Goal: Obtain resource: Download file/media

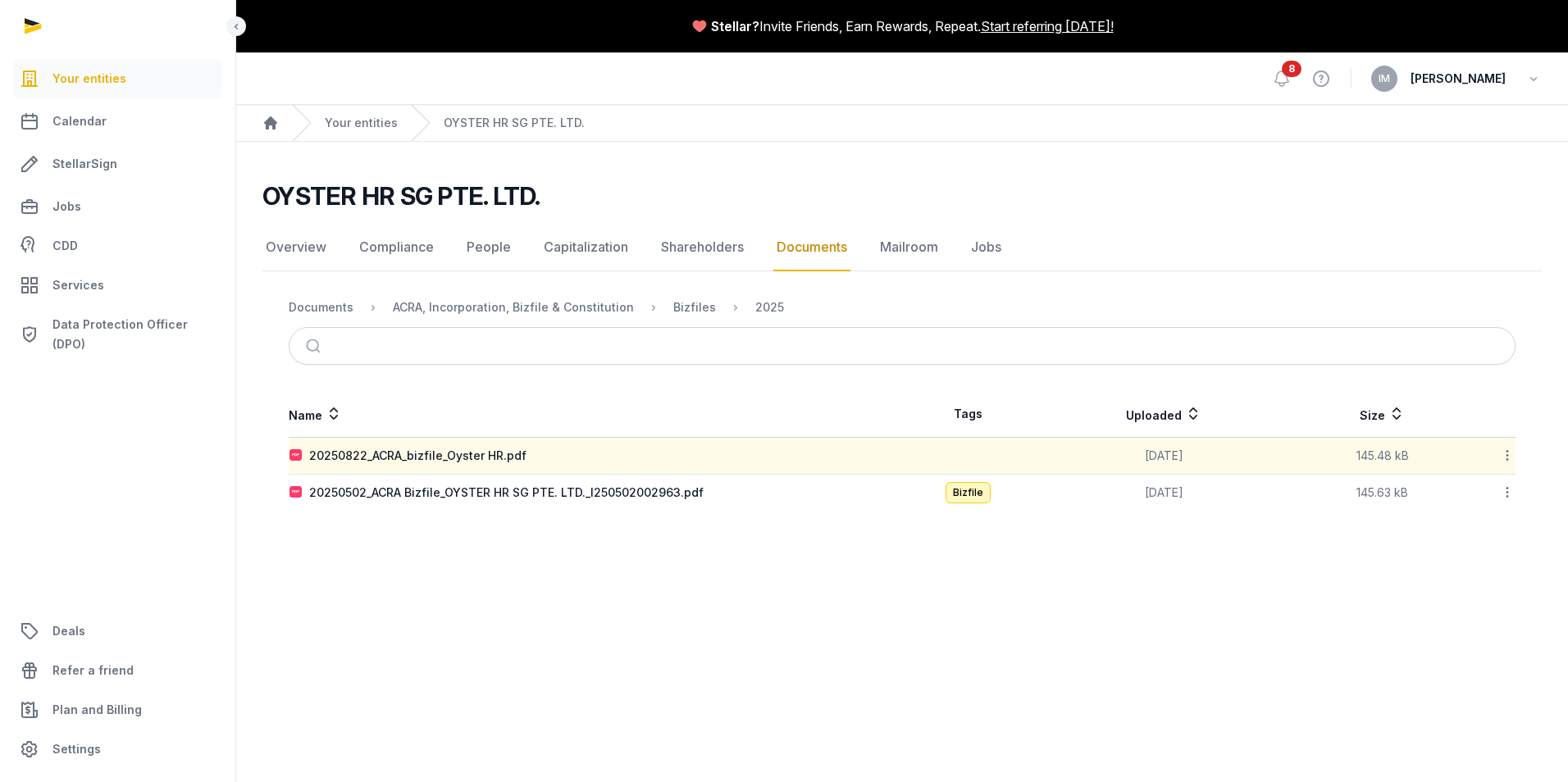
click at [1505, 464] on icon at bounding box center [1507, 455] width 15 height 17
click at [1478, 507] on div "Download" at bounding box center [1449, 498] width 131 height 29
click at [1508, 494] on icon at bounding box center [1507, 492] width 15 height 17
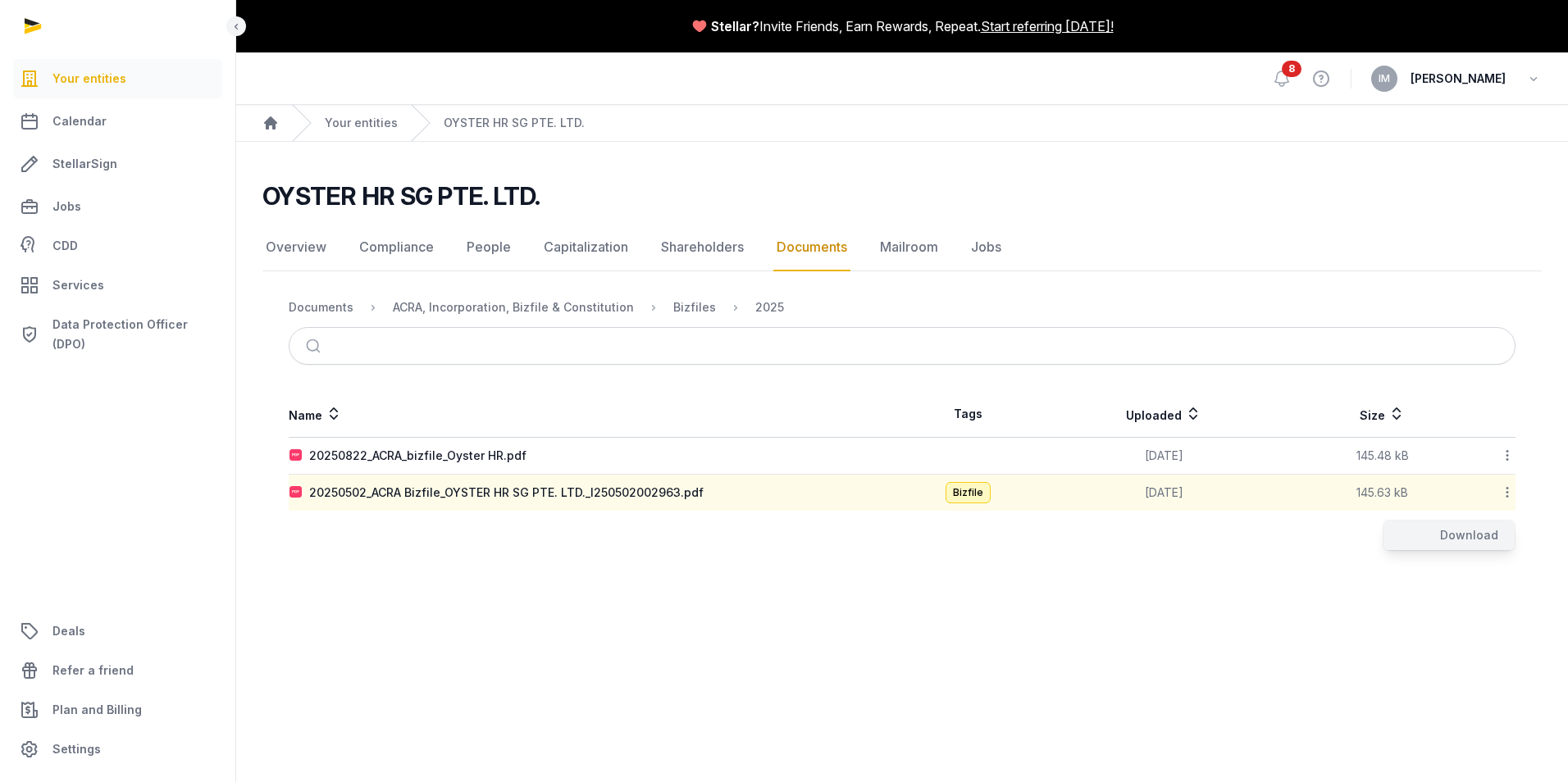
click at [1481, 541] on div "Download" at bounding box center [1449, 535] width 131 height 29
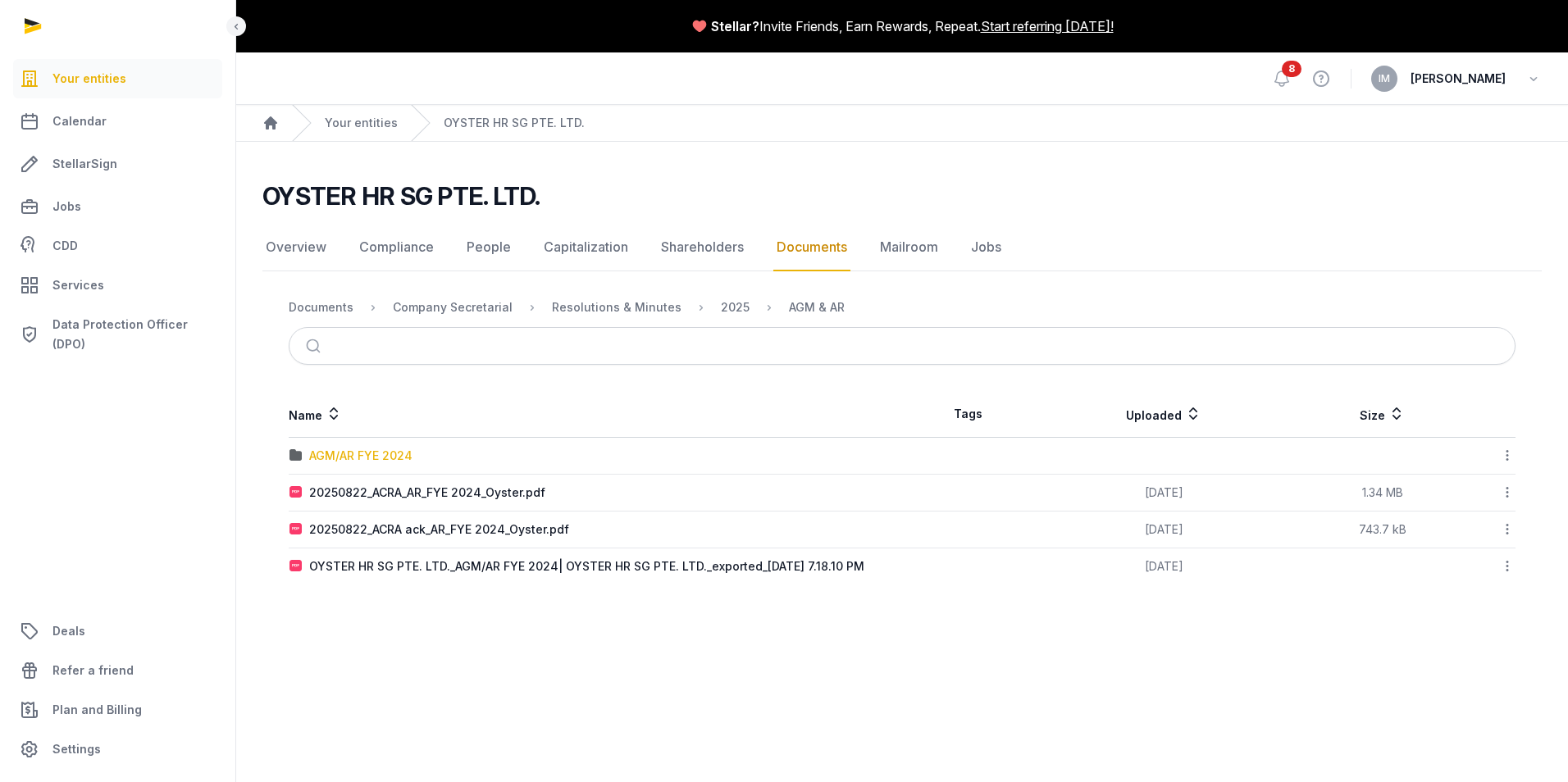
click at [380, 454] on div "AGM/AR FYE 2024" at bounding box center [361, 455] width 103 height 16
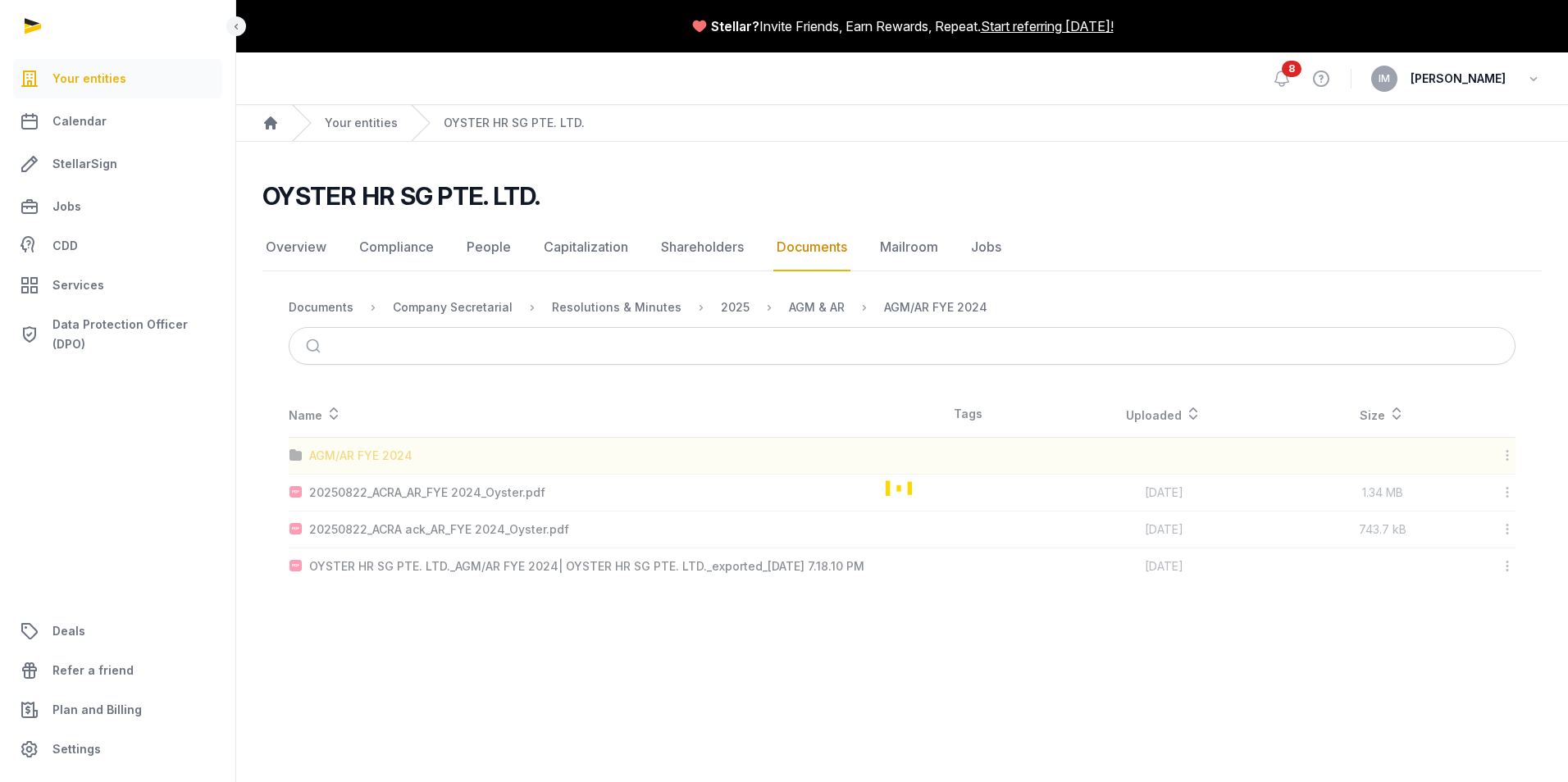
click at [380, 454] on div "Loading" at bounding box center [903, 487] width 1279 height 193
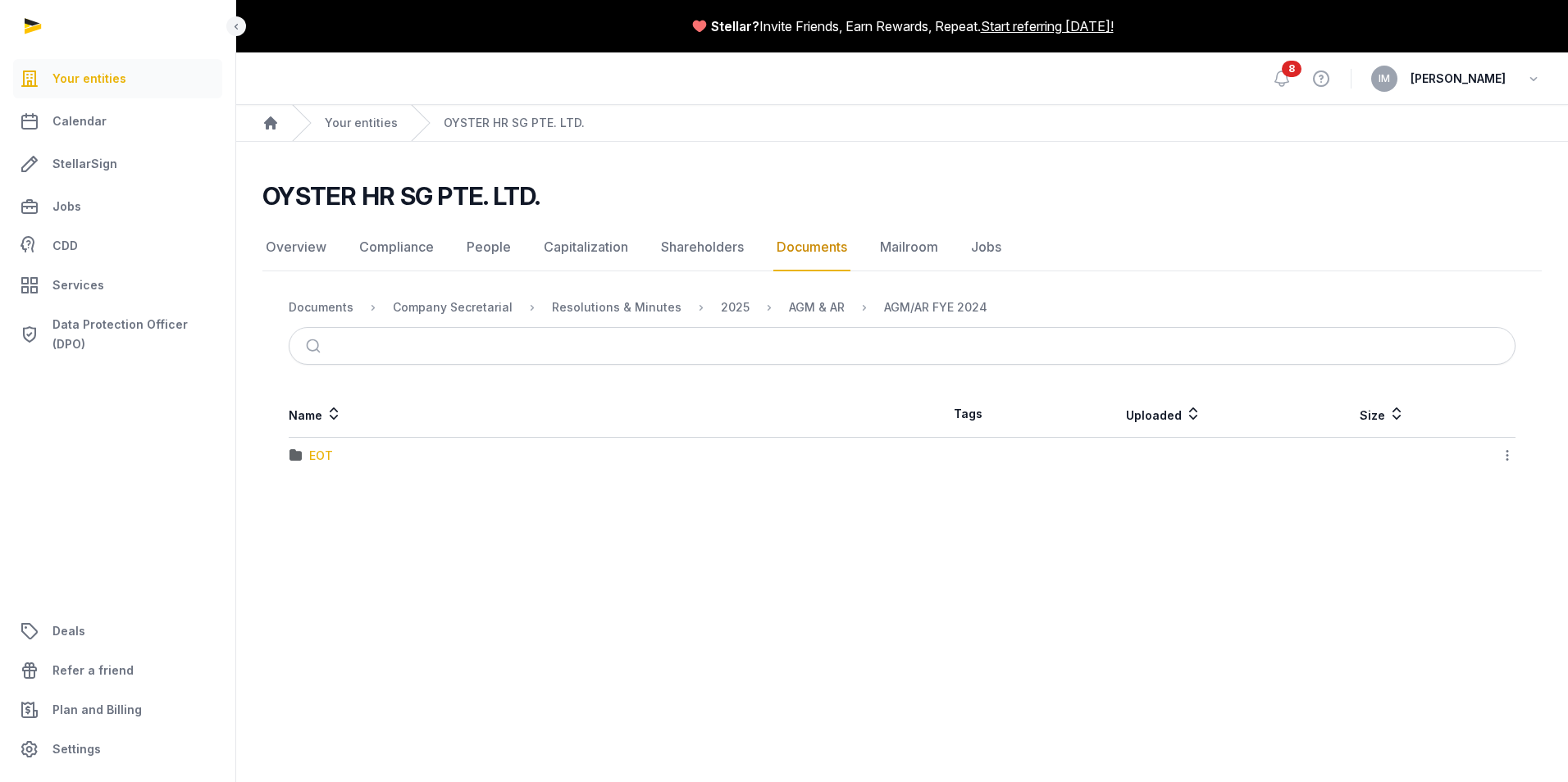
click at [315, 447] on div "EOT" at bounding box center [321, 455] width 24 height 16
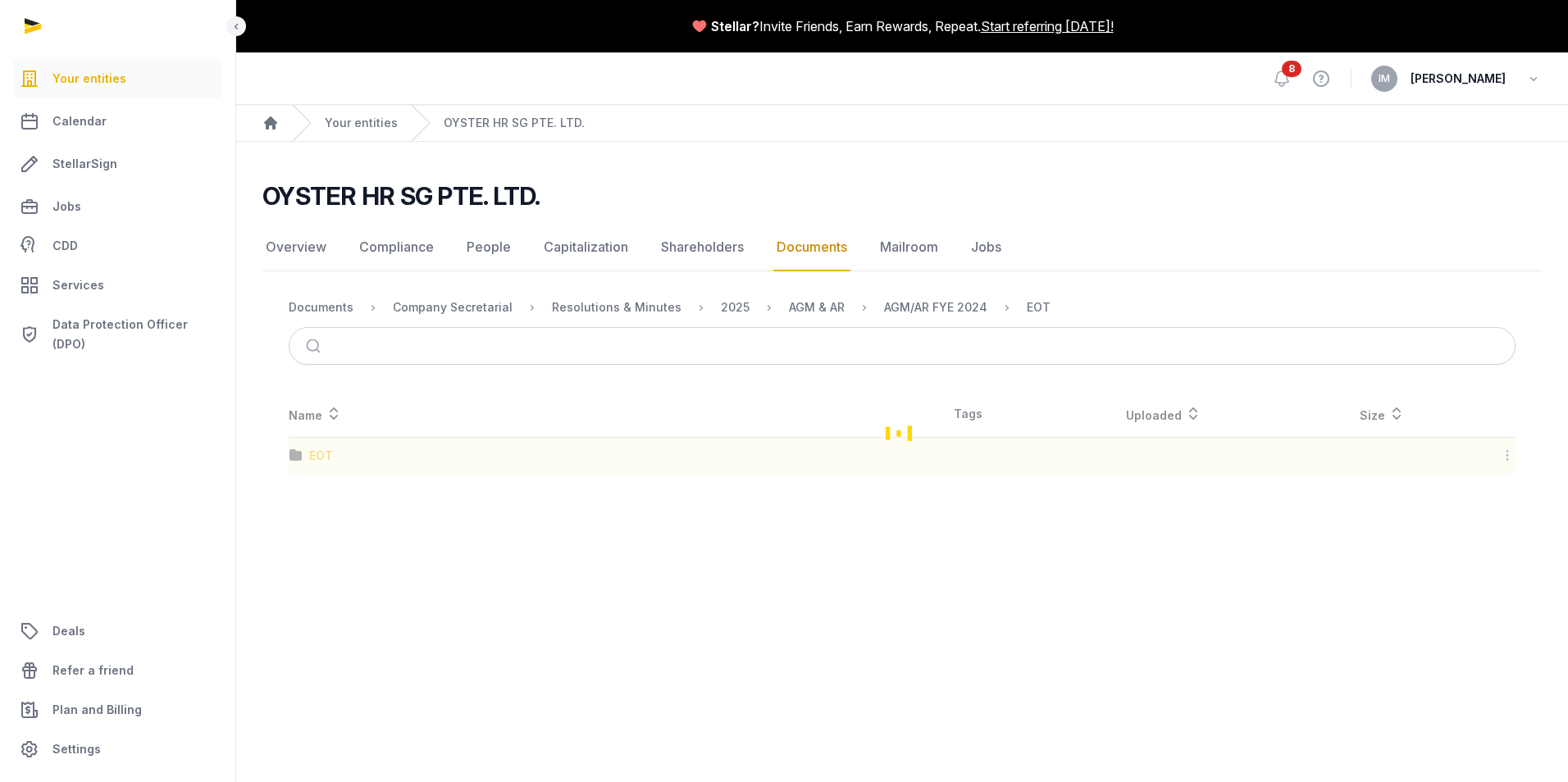
click at [315, 447] on div "Loading" at bounding box center [903, 432] width 1279 height 82
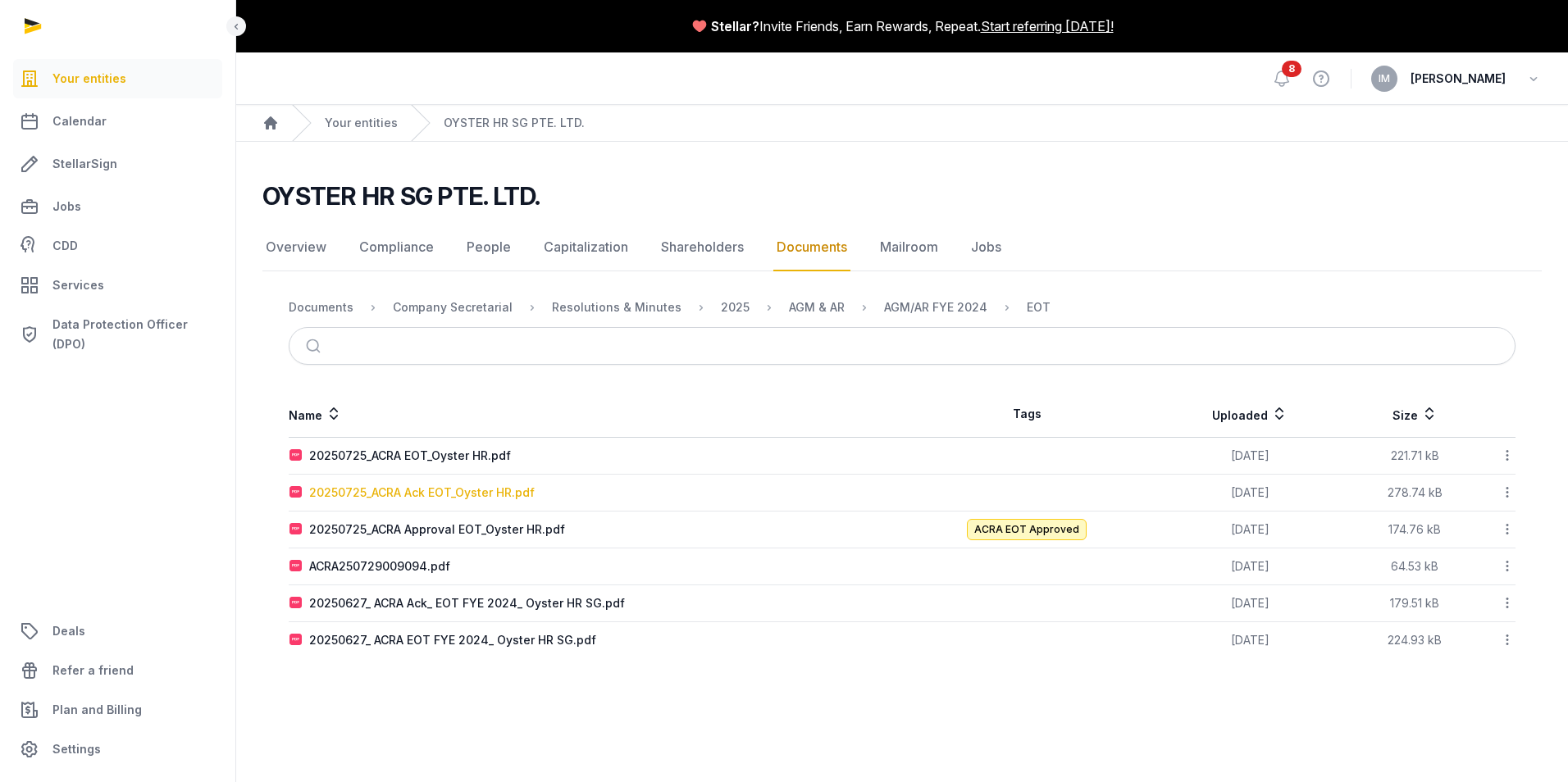
click at [357, 495] on div "20250725_ACRA Ack EOT_Oyster HR.pdf" at bounding box center [422, 492] width 226 height 16
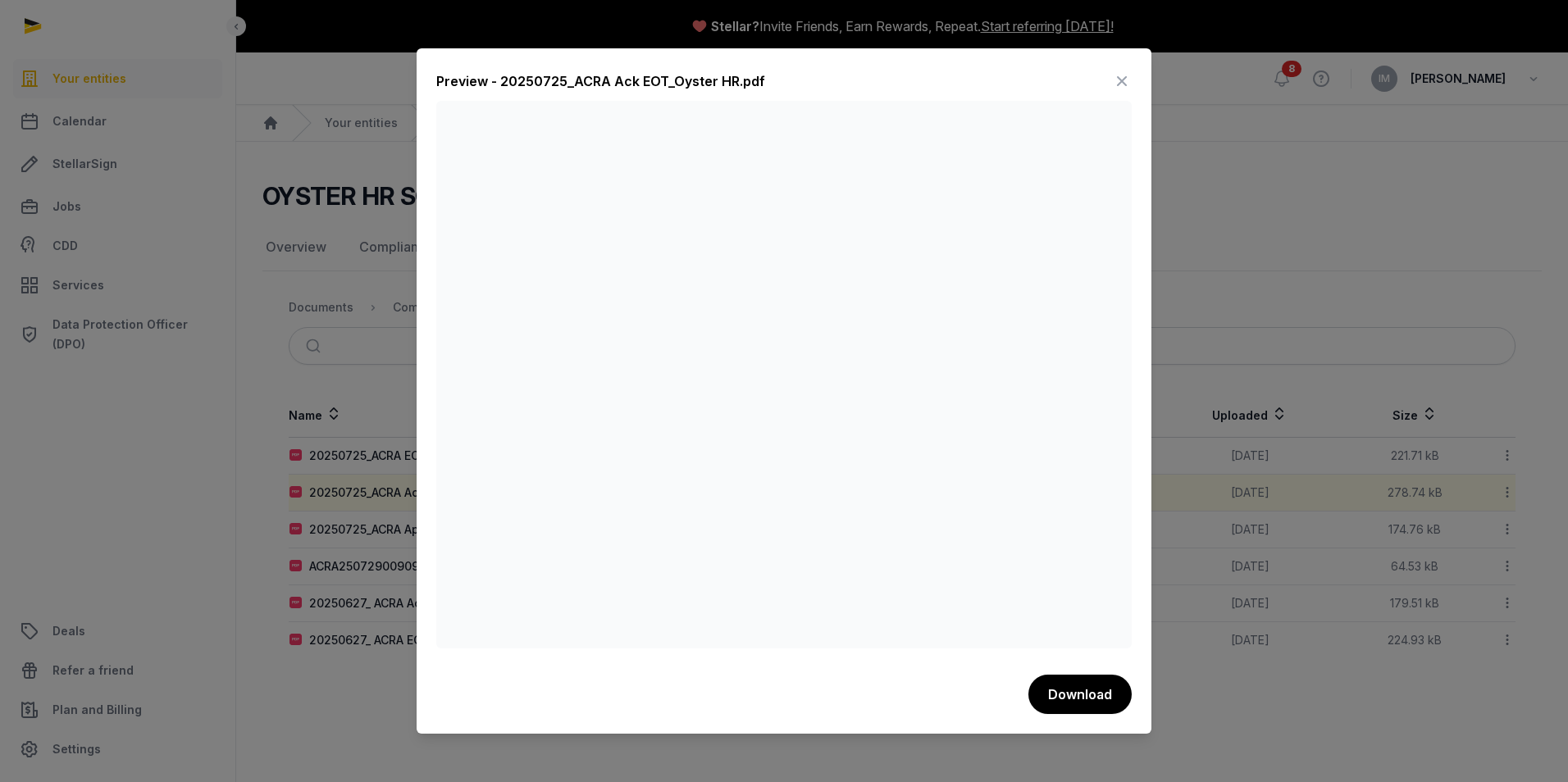
click at [1216, 687] on div at bounding box center [784, 391] width 1568 height 782
click at [1318, 224] on div at bounding box center [784, 391] width 1568 height 782
click at [1122, 82] on icon at bounding box center [1121, 81] width 20 height 27
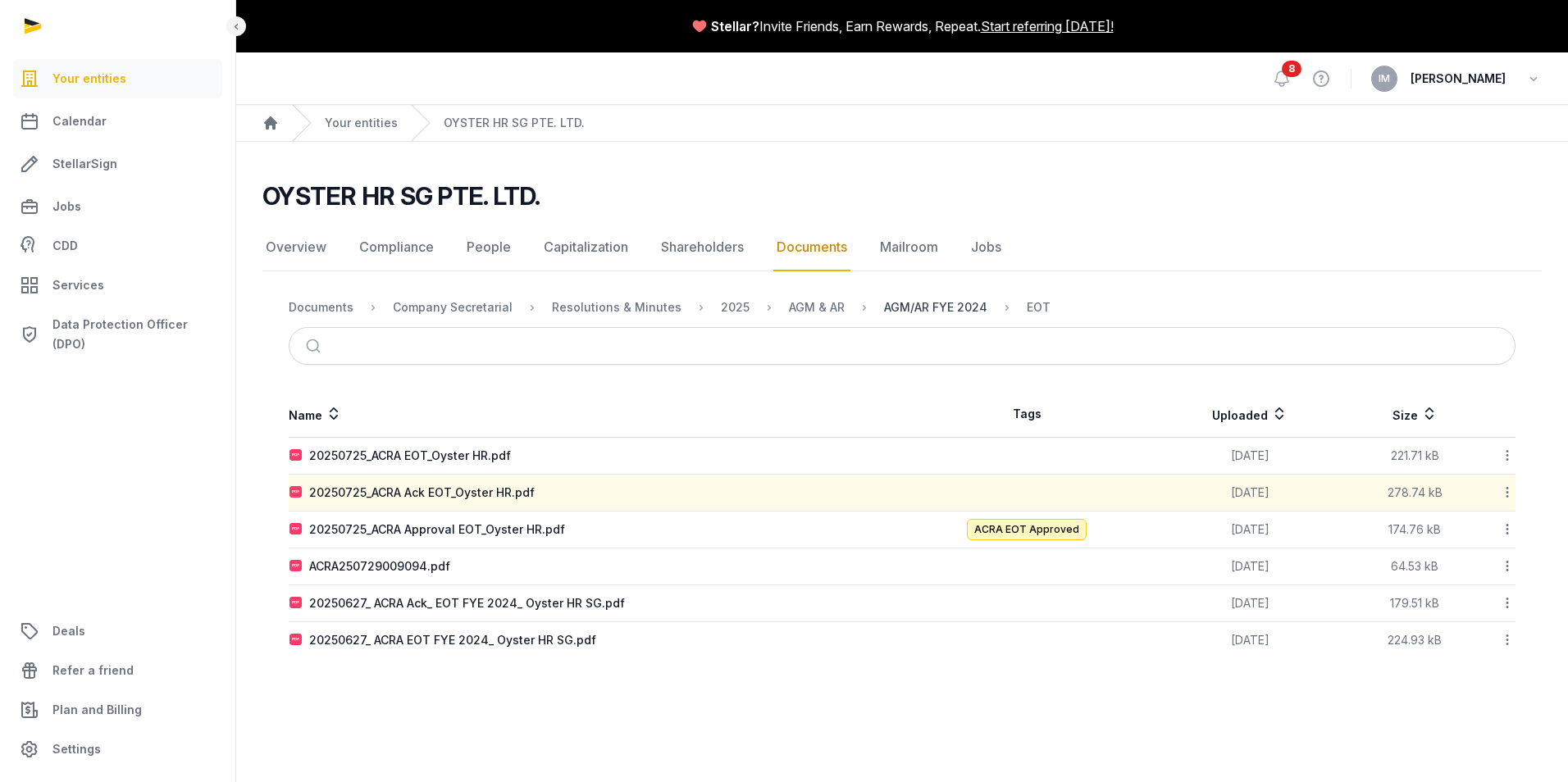
click at [921, 309] on div "AGM/AR FYE 2024" at bounding box center [935, 307] width 103 height 16
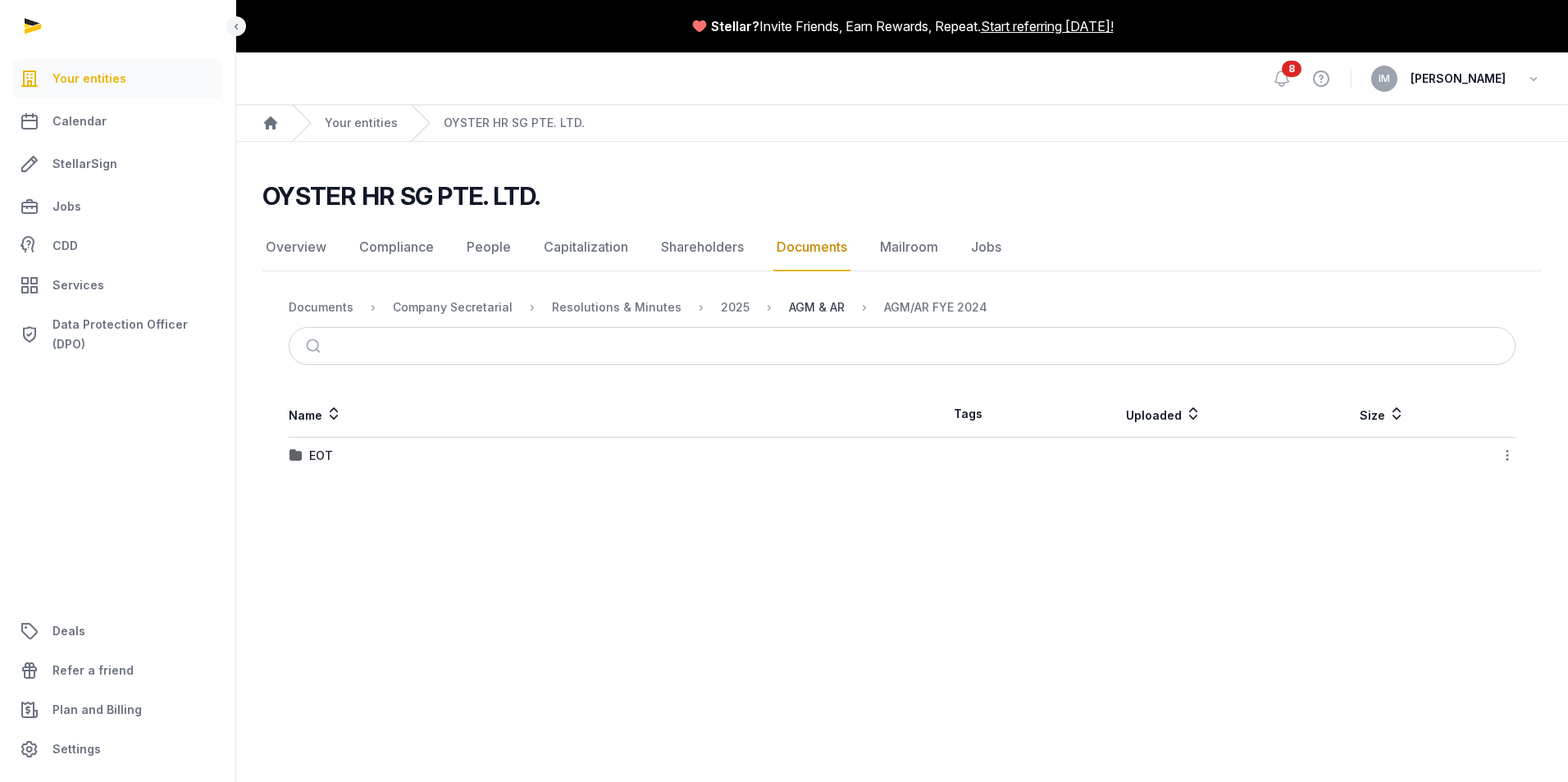
click at [790, 306] on div "AGM & AR" at bounding box center [817, 307] width 56 height 16
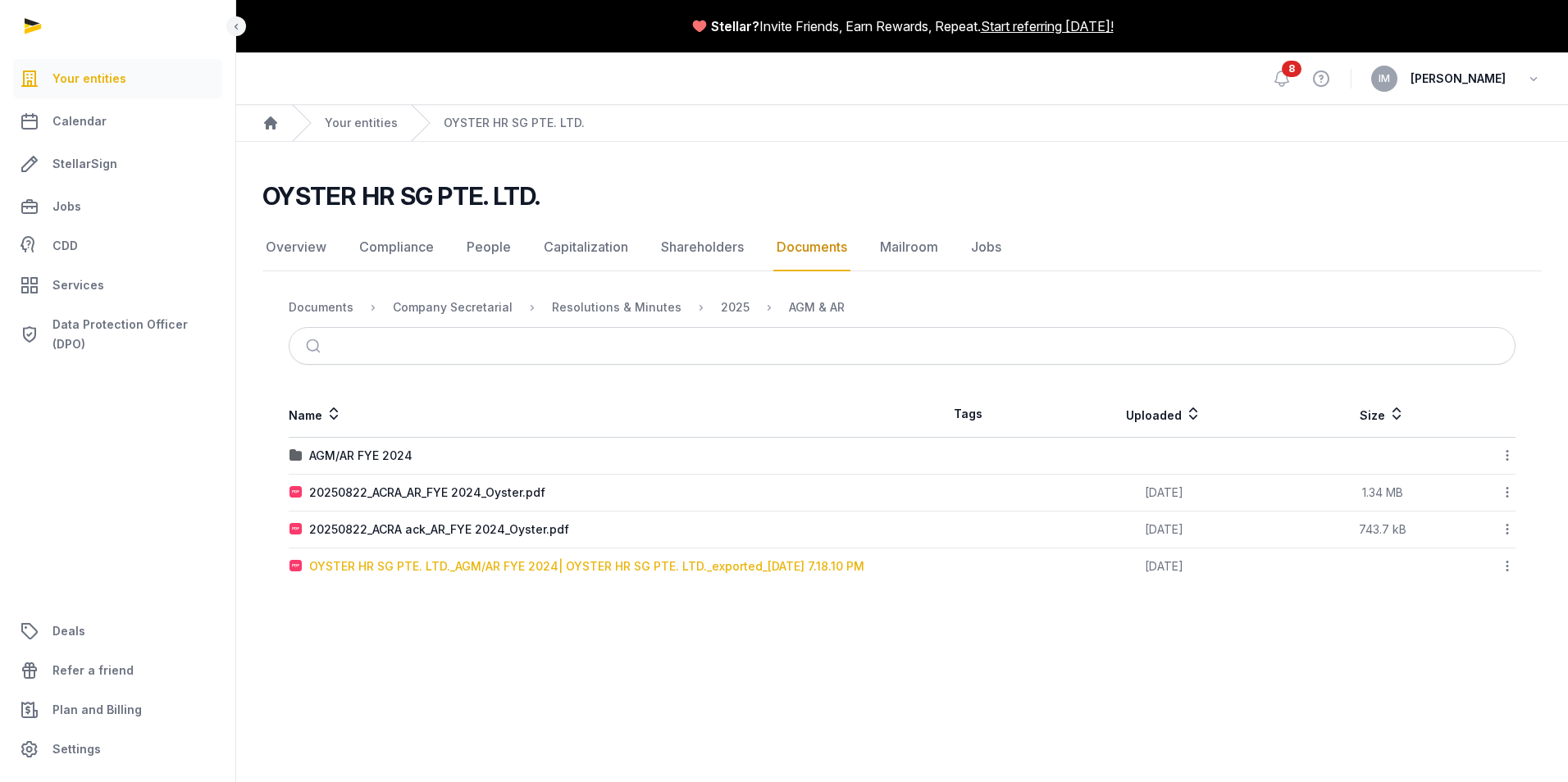
click at [422, 567] on div "OYSTER HR SG PTE. LTD._AGM/AR FYE 2024| OYSTER HR SG PTE. LTD._exported_[DATE] …" at bounding box center [586, 566] width 555 height 16
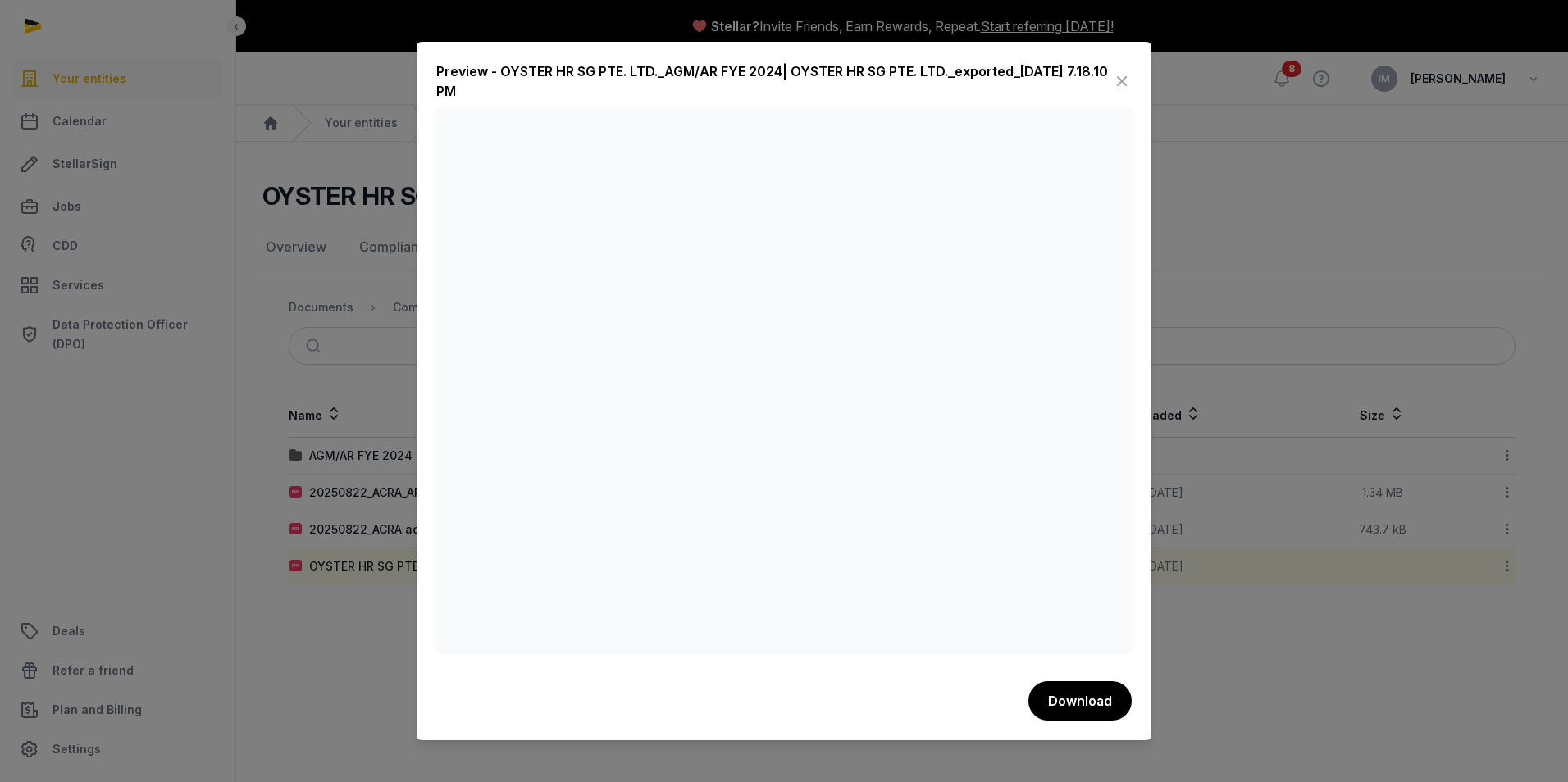
click at [1116, 82] on icon at bounding box center [1121, 81] width 20 height 27
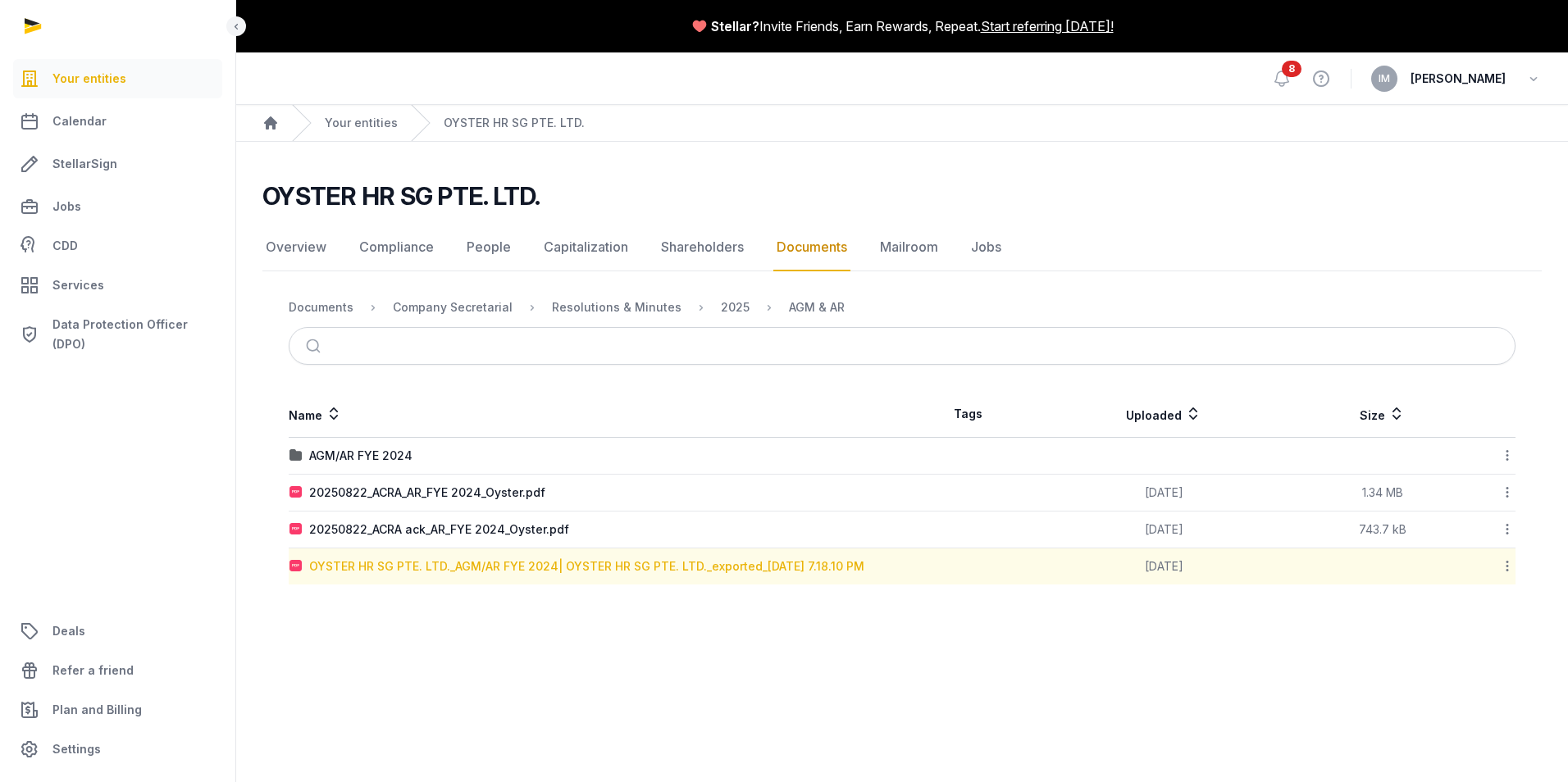
click at [769, 565] on div "OYSTER HR SG PTE. LTD._AGM/AR FYE 2024| OYSTER HR SG PTE. LTD._exported_[DATE] …" at bounding box center [586, 566] width 555 height 16
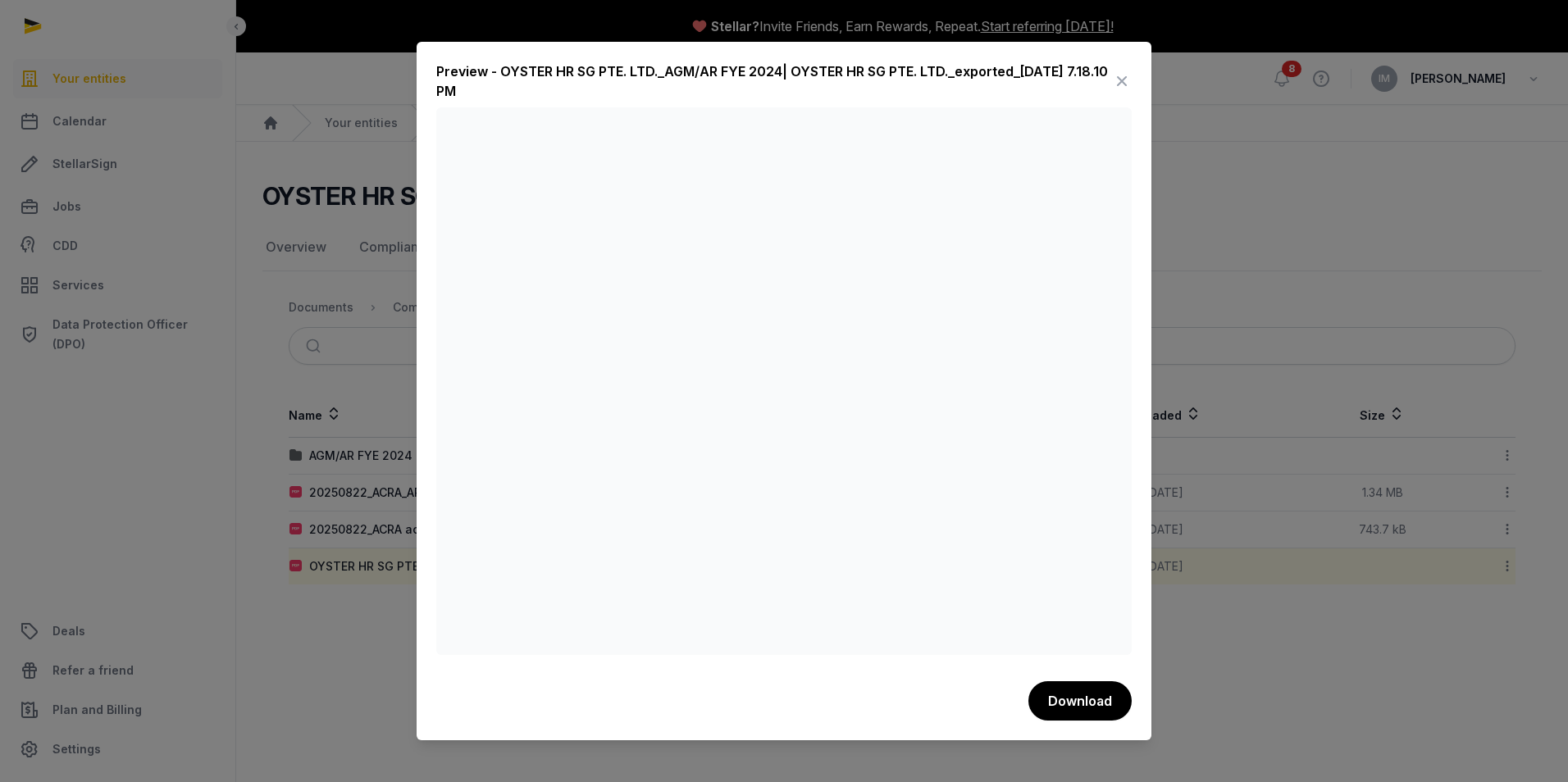
click at [1221, 252] on div at bounding box center [784, 391] width 1568 height 782
click at [1127, 76] on icon at bounding box center [1121, 81] width 20 height 27
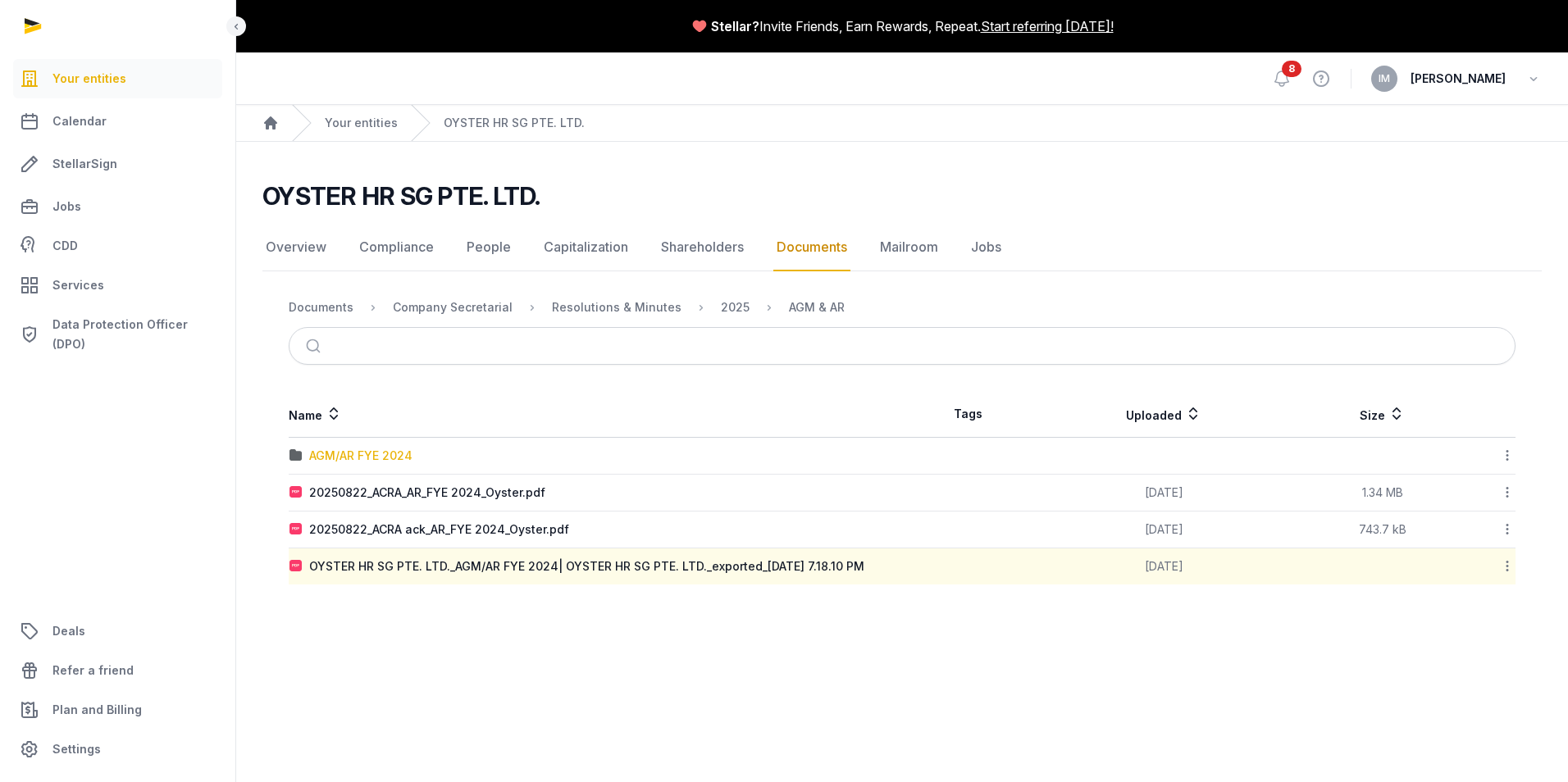
click at [410, 452] on div "AGM/AR FYE 2024" at bounding box center [361, 455] width 103 height 16
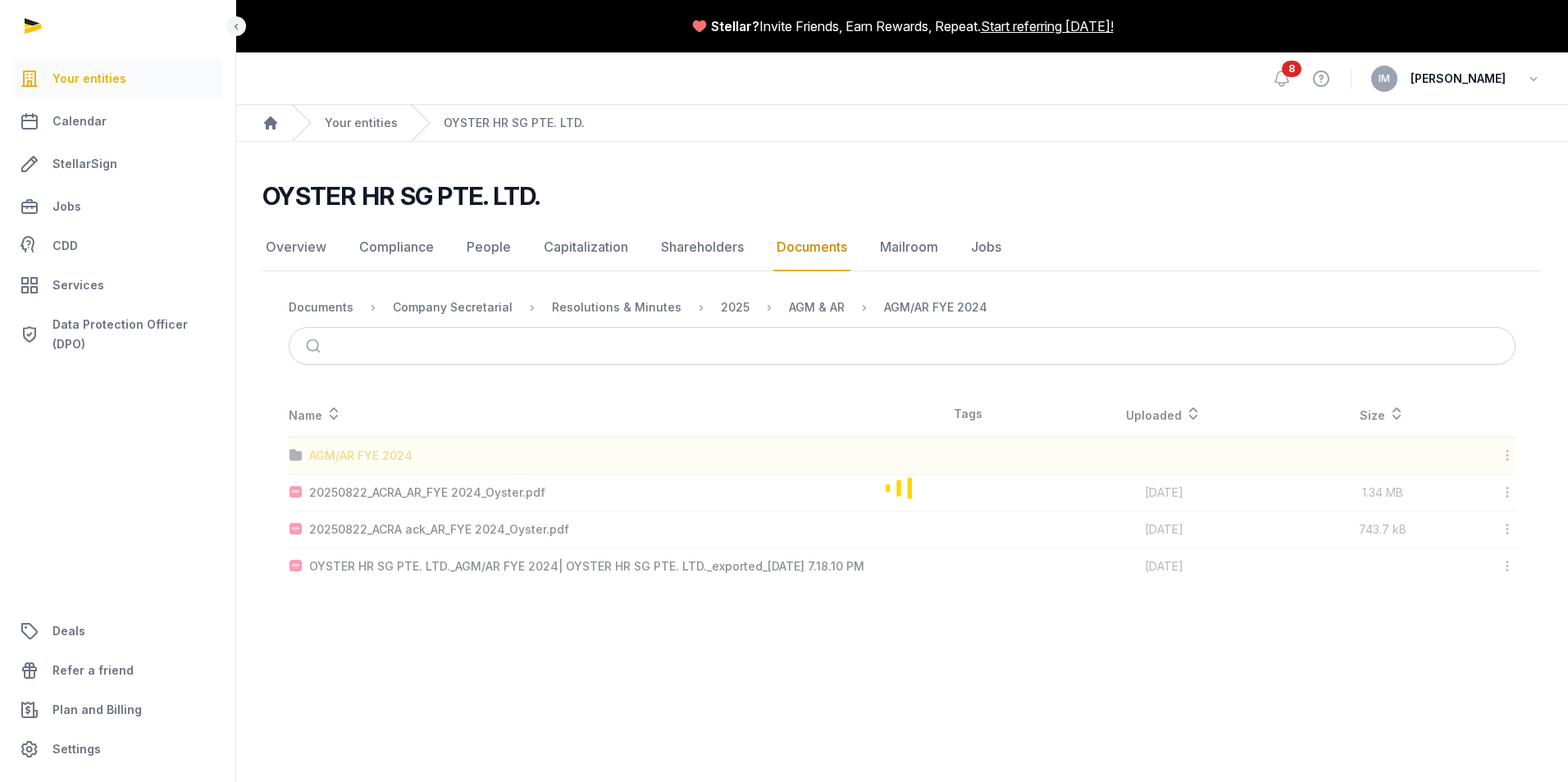
click at [410, 452] on div "Loading" at bounding box center [903, 487] width 1279 height 193
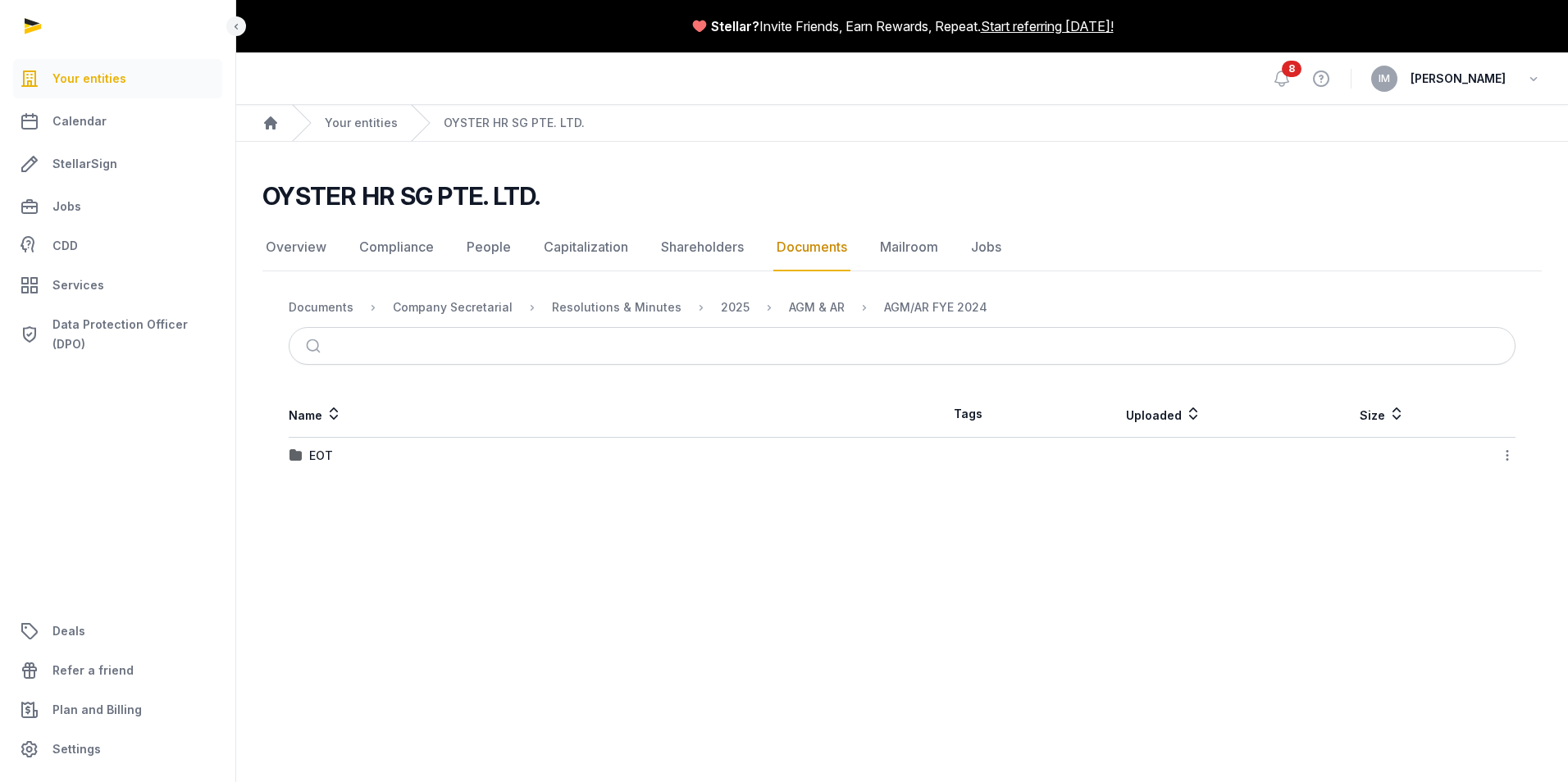
click at [337, 458] on div "EOT" at bounding box center [595, 455] width 611 height 16
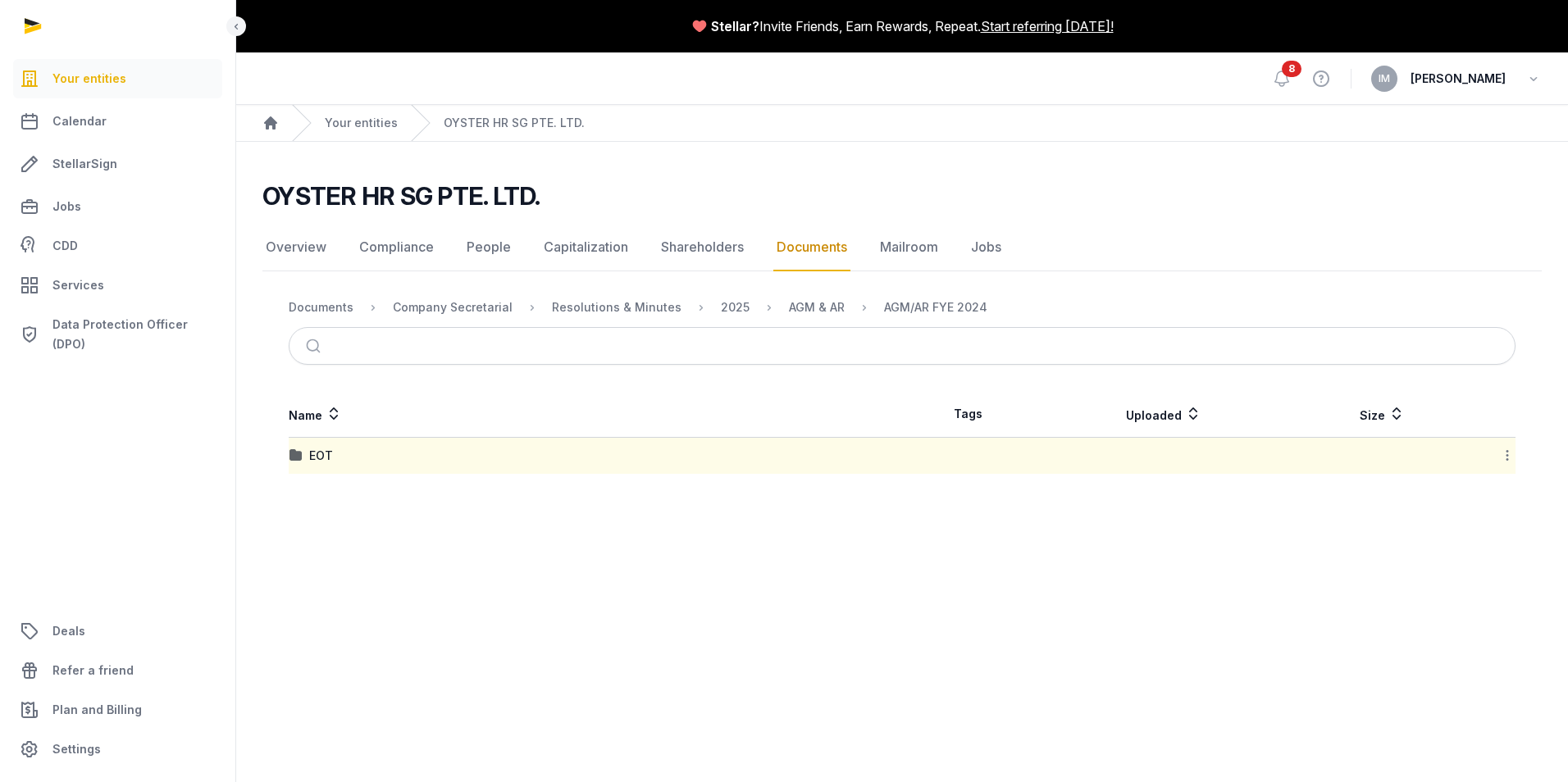
click at [295, 446] on td "EOT" at bounding box center [595, 456] width 613 height 37
click at [317, 458] on div "EOT" at bounding box center [321, 455] width 24 height 16
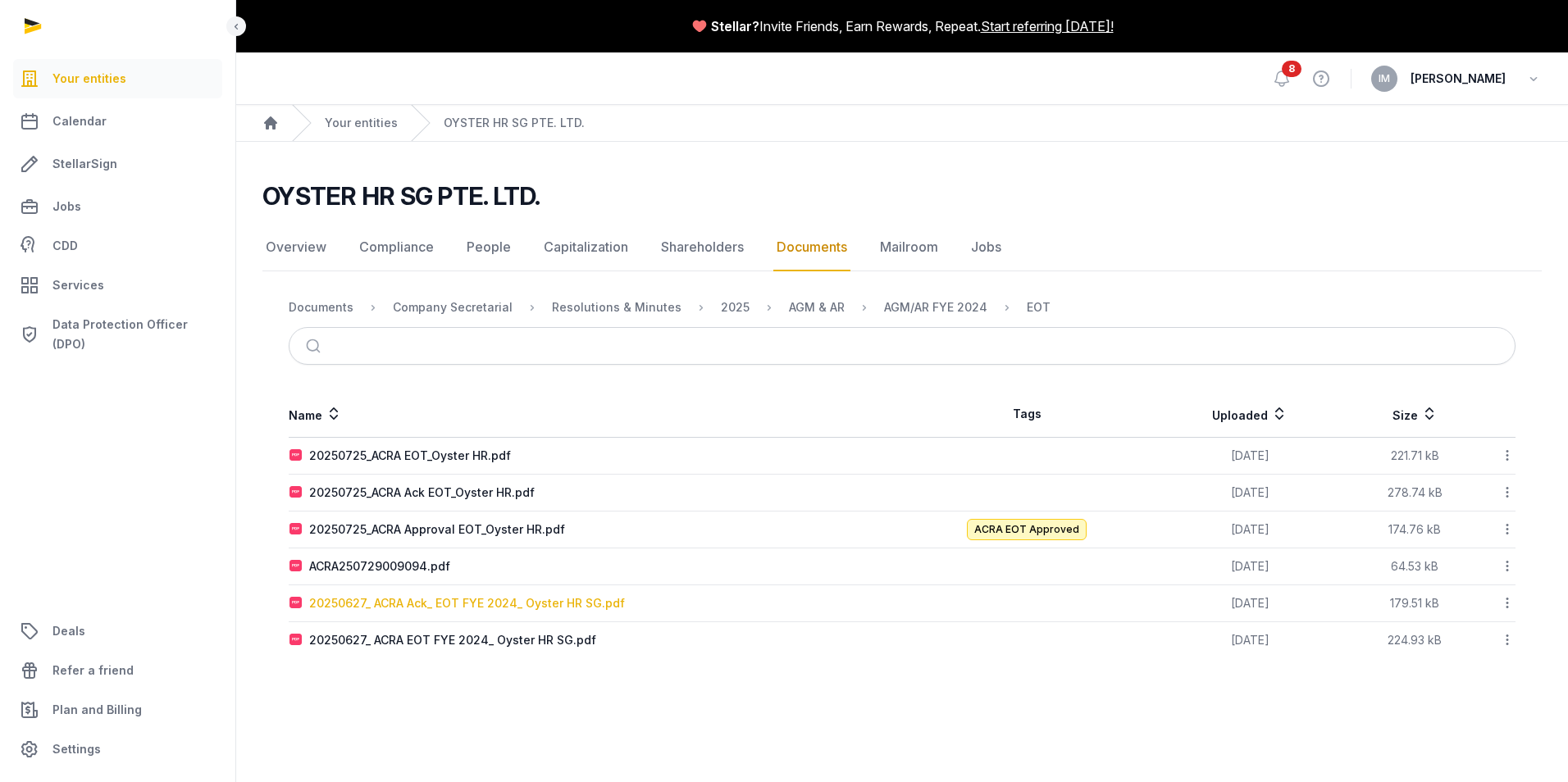
click at [469, 595] on div "20250627_ ACRA Ack_ EOT FYE 2024_ Oyster HR SG.pdf" at bounding box center [467, 603] width 316 height 16
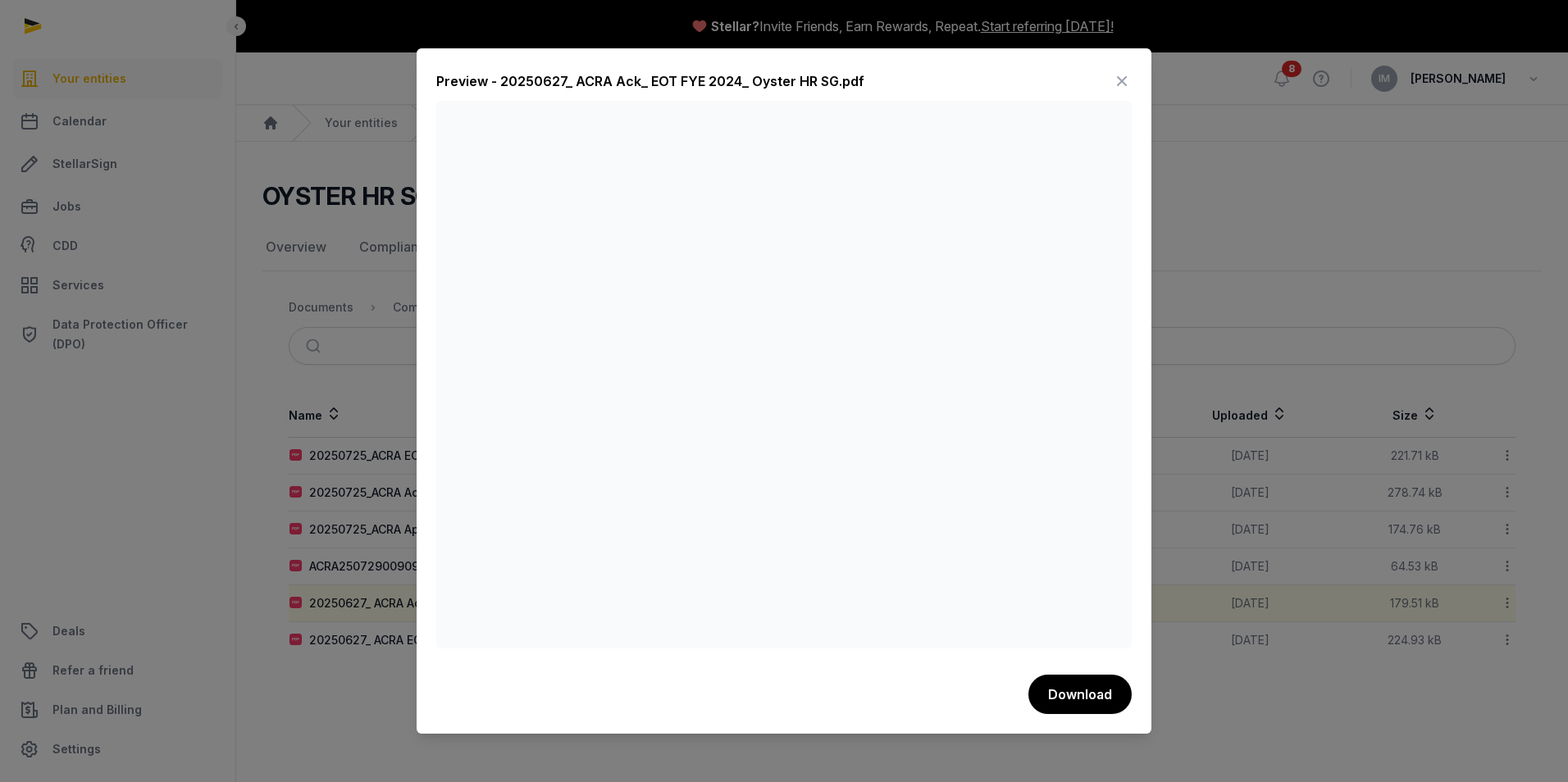
click at [1117, 77] on icon at bounding box center [1121, 81] width 20 height 27
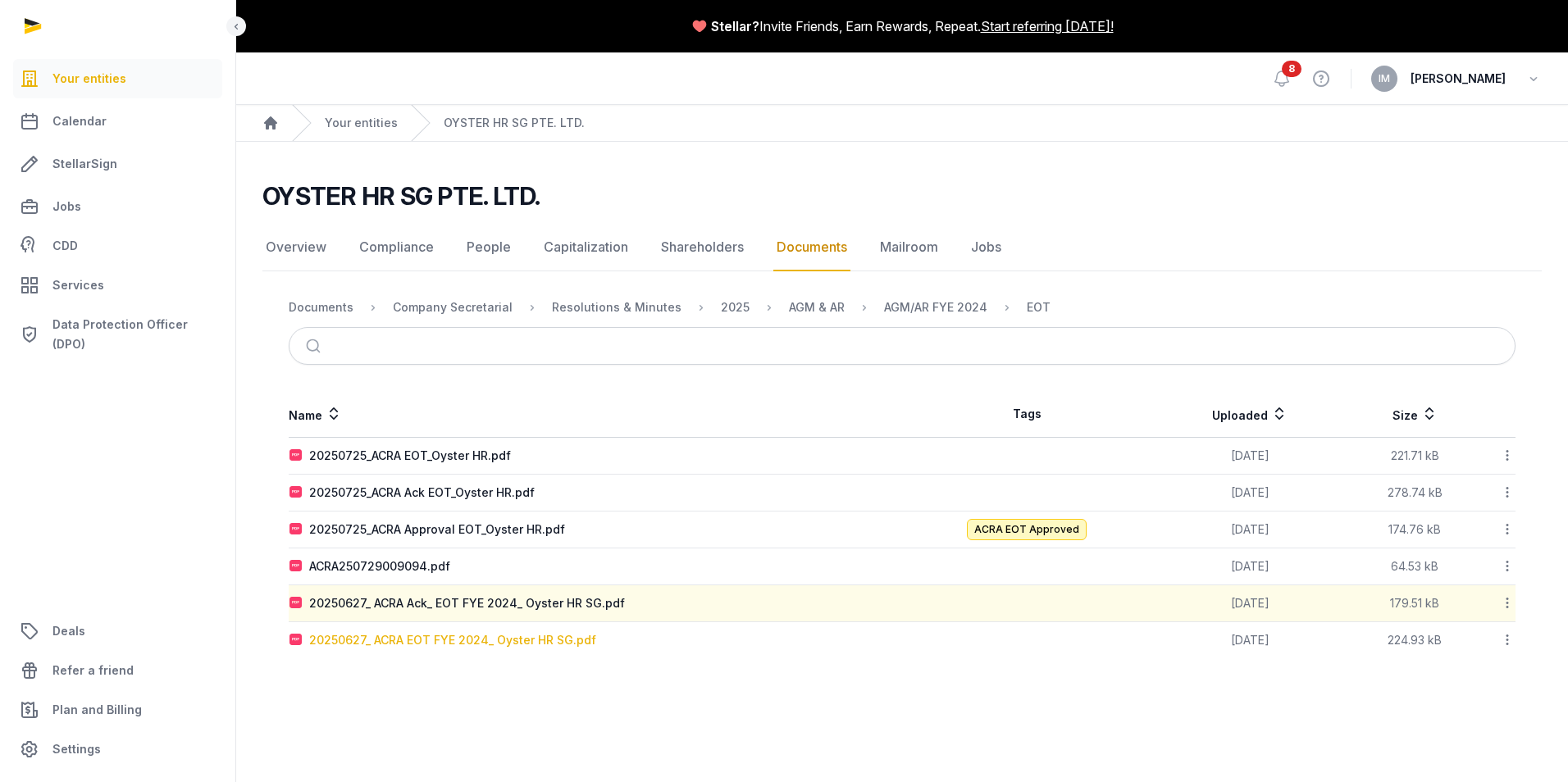
click at [406, 632] on div "20250627_ ACRA EOT FYE 2024_ Oyster HR SG.pdf" at bounding box center [453, 640] width 287 height 16
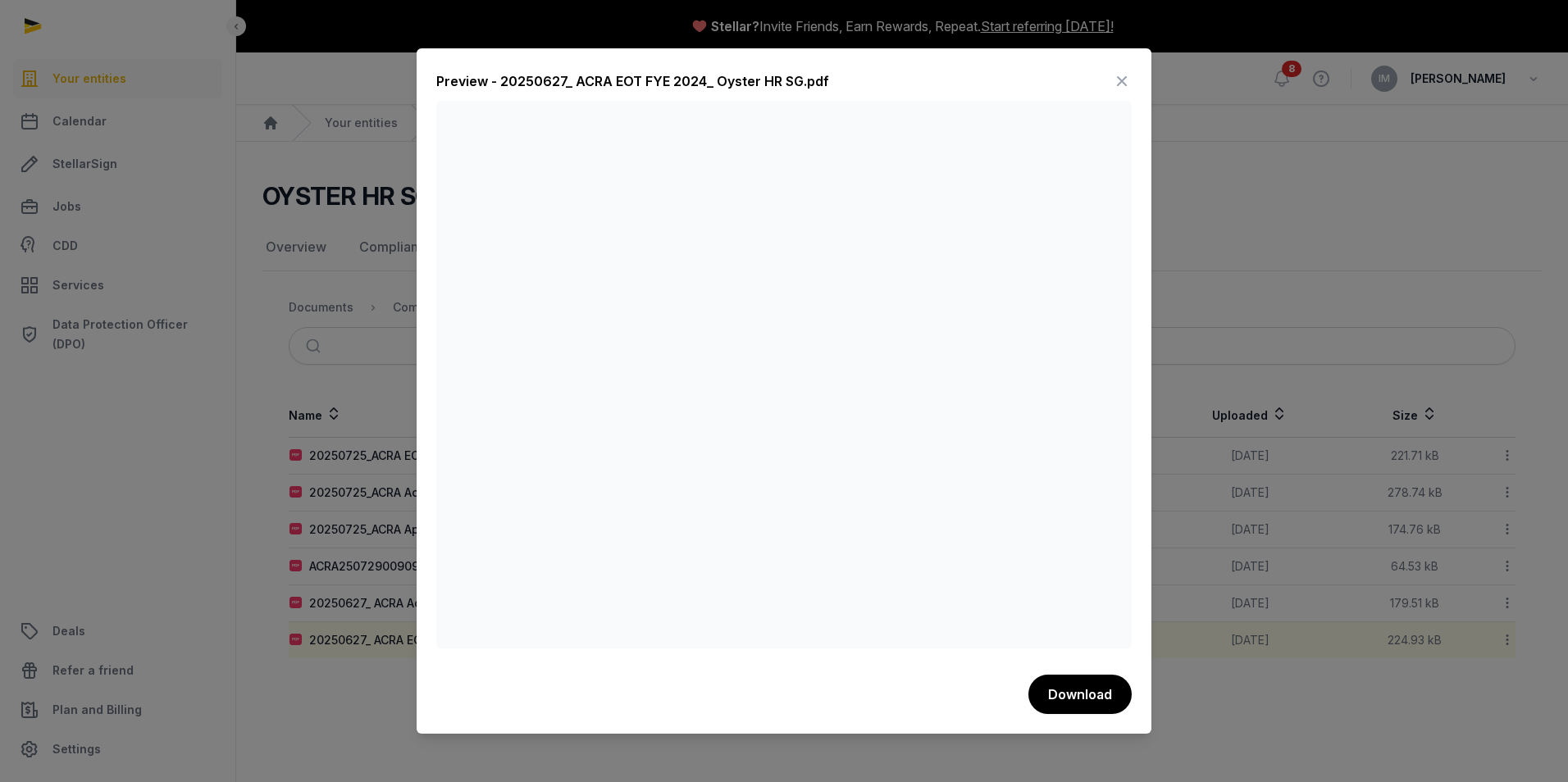
click at [1128, 77] on icon at bounding box center [1121, 81] width 20 height 27
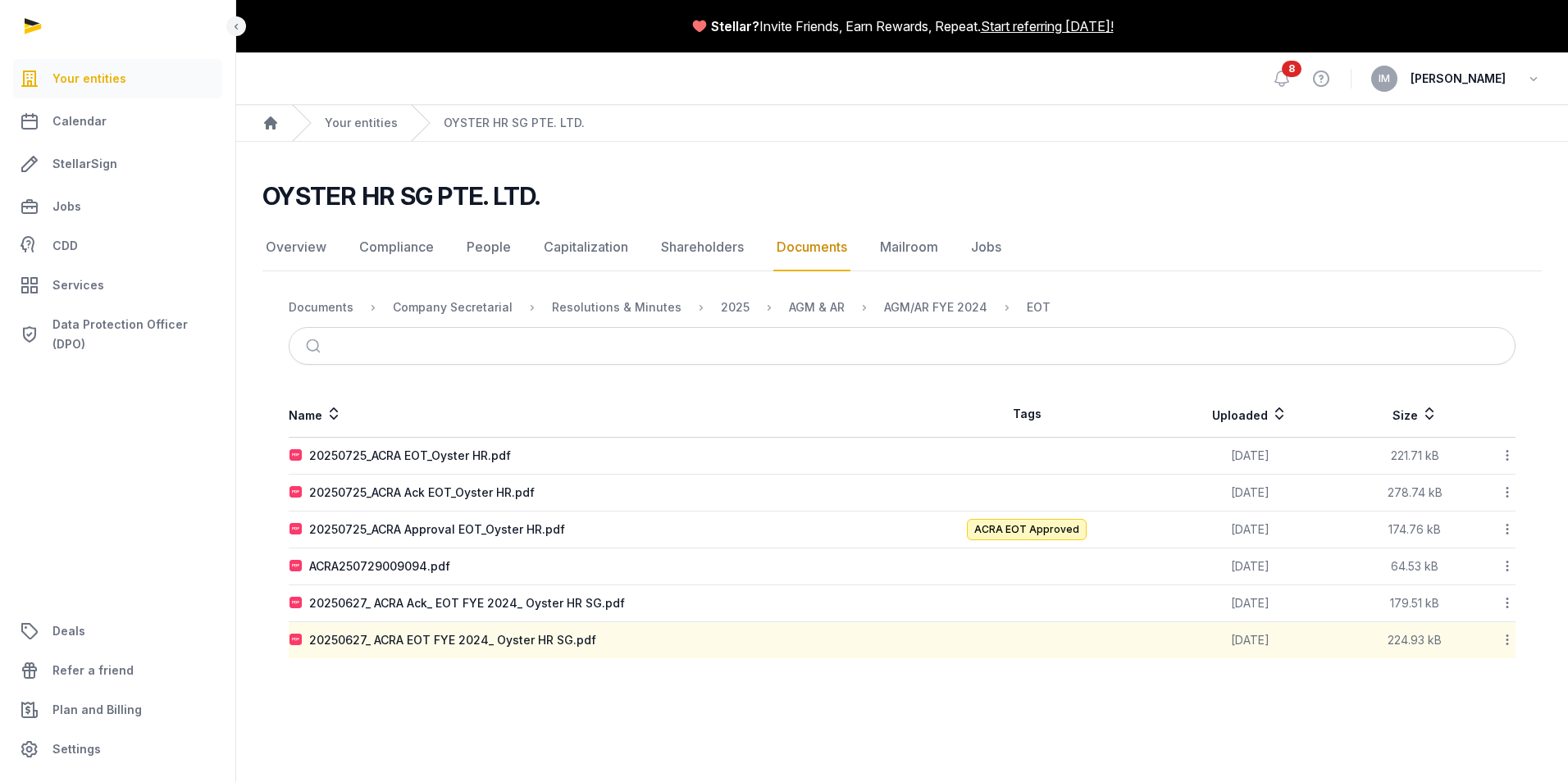
click at [786, 296] on nav "Documents Company Secretarial Resolutions & Minutes 2025 AGM & AR AGM/AR FYE 20…" at bounding box center [902, 307] width 1227 height 39
click at [789, 300] on div "AGM & AR" at bounding box center [817, 307] width 56 height 16
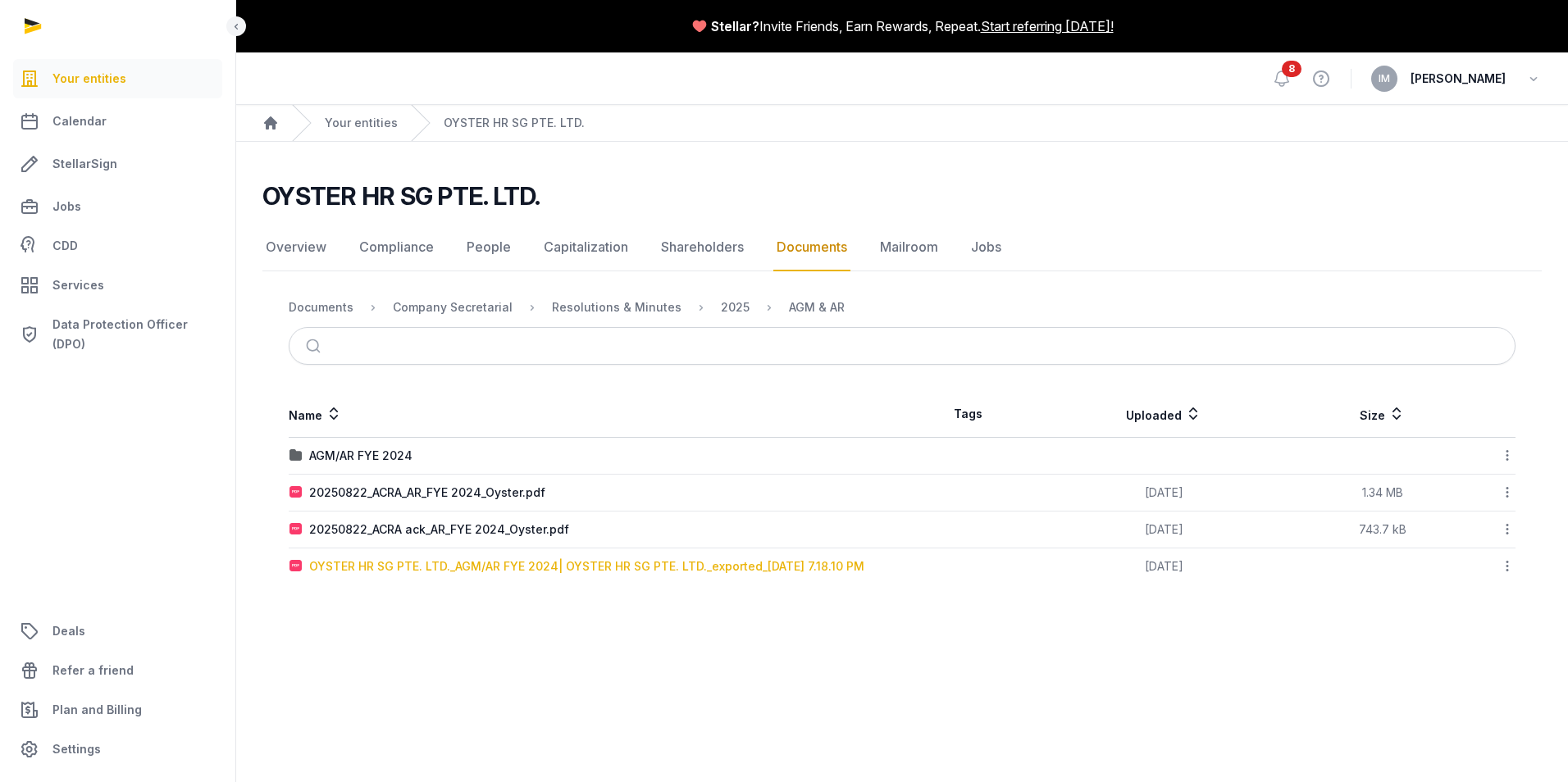
click at [598, 567] on div "OYSTER HR SG PTE. LTD._AGM/AR FYE 2024| OYSTER HR SG PTE. LTD._exported_[DATE] …" at bounding box center [586, 566] width 555 height 16
